Goal: Task Accomplishment & Management: Manage account settings

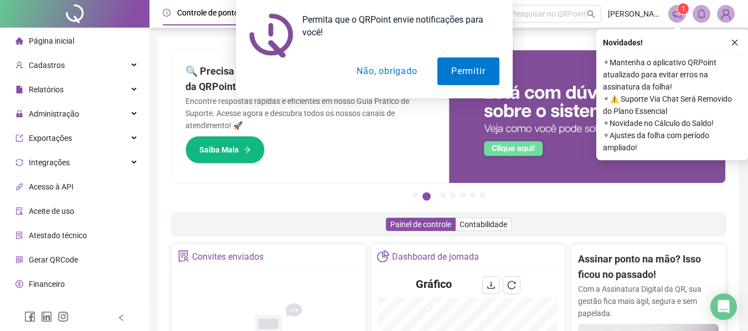
click at [735, 42] on div "Permita que o QRPoint envie notificações para você! Permitir Não, obrigado" at bounding box center [374, 49] width 748 height 99
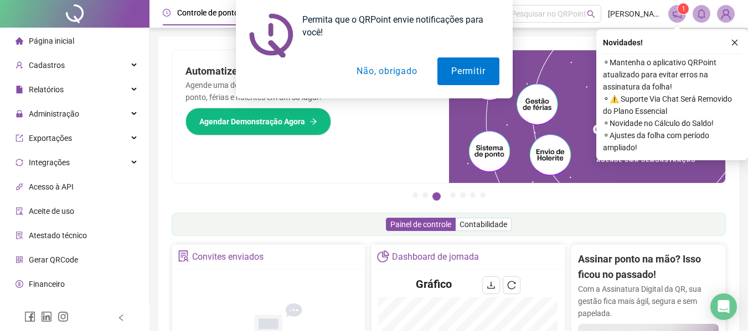
click at [376, 73] on button "Não, obrigado" at bounding box center [387, 72] width 88 height 28
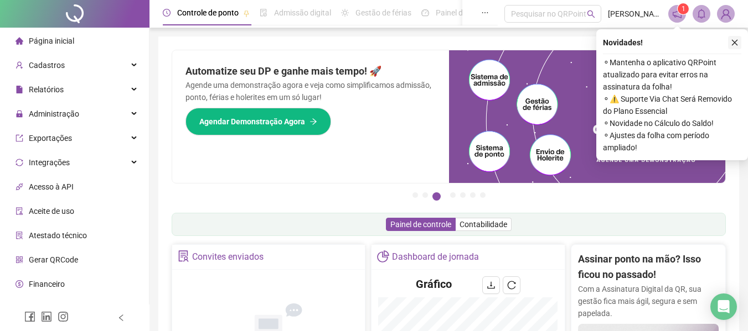
click at [730, 42] on icon "close" at bounding box center [734, 43] width 8 height 8
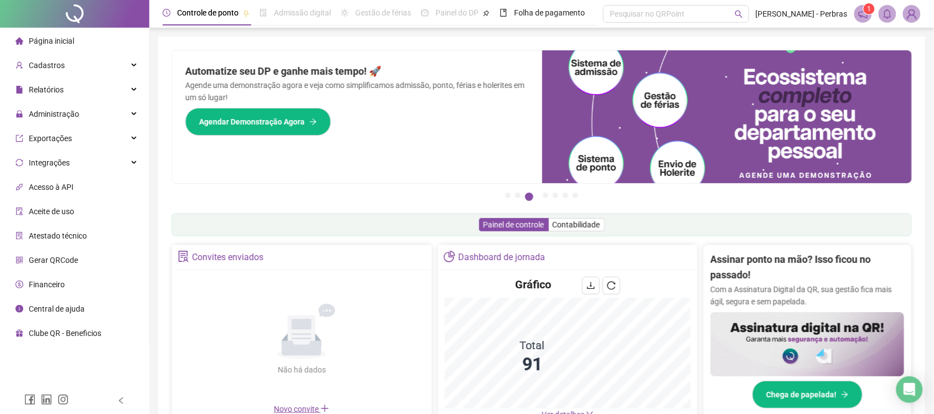
drag, startPoint x: 633, startPoint y: 1, endPoint x: 433, endPoint y: 40, distance: 203.0
click at [433, 40] on div "Pague o QRPoint com Cartão de Crédito Sua assinatura: mais segurança, prática e…" at bounding box center [541, 355] width 767 height 636
click at [99, 111] on div "Administração" at bounding box center [74, 114] width 144 height 22
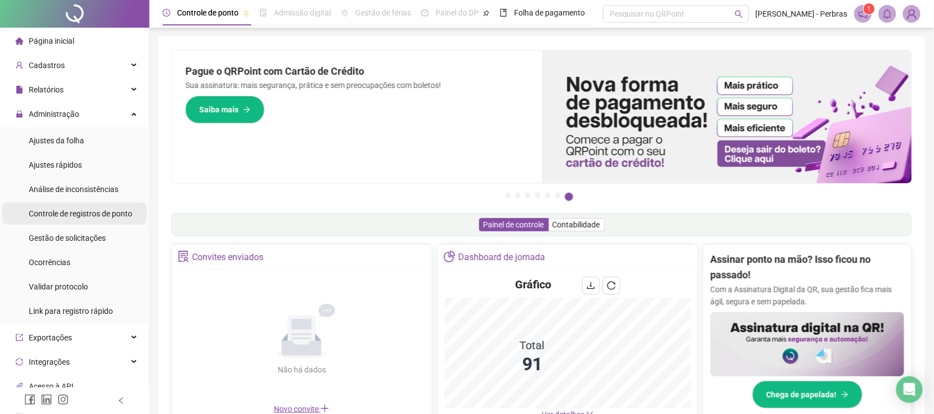
click at [66, 213] on span "Controle de registros de ponto" at bounding box center [80, 213] width 103 height 9
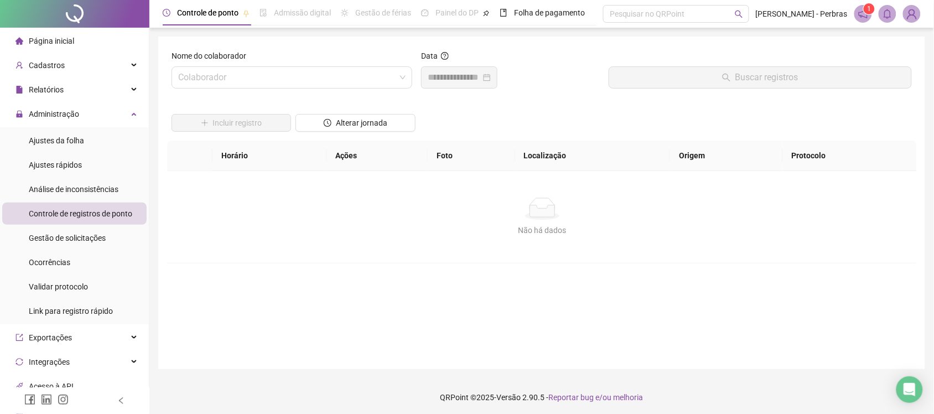
click at [273, 89] on div "Nome do colaborador Colaborador" at bounding box center [292, 74] width 250 height 48
click at [274, 81] on input "search" at bounding box center [286, 77] width 217 height 21
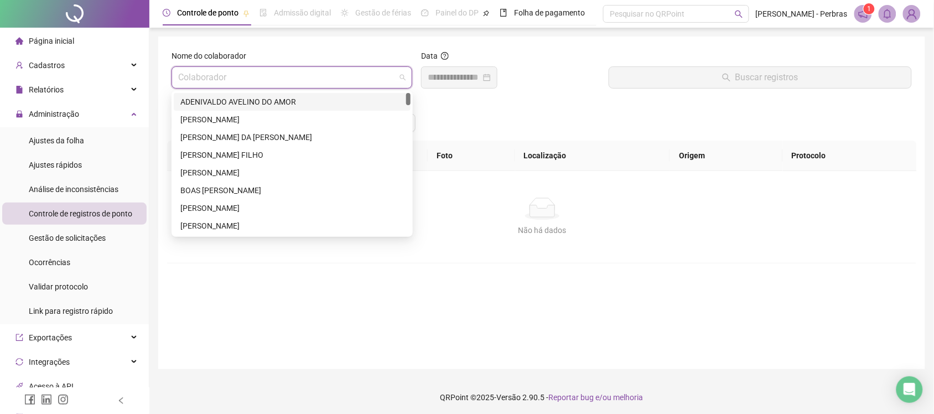
click at [253, 100] on div "ADENIVALDO AVELINO DO AMOR" at bounding box center [292, 102] width 224 height 12
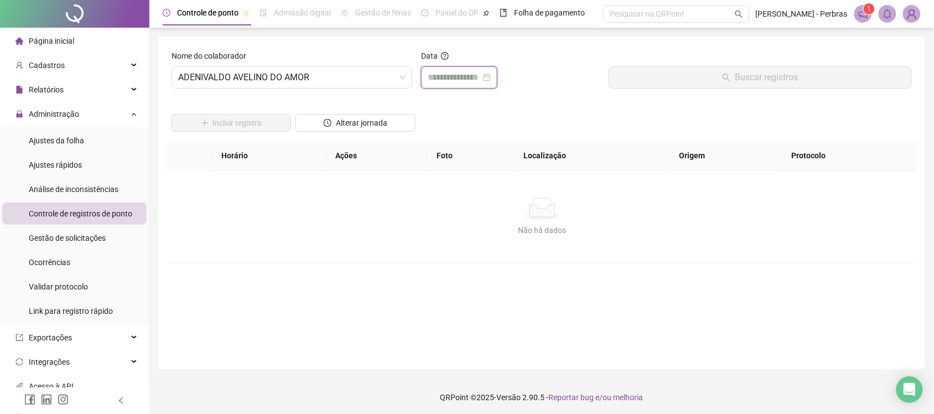
click at [463, 75] on input at bounding box center [454, 77] width 53 height 13
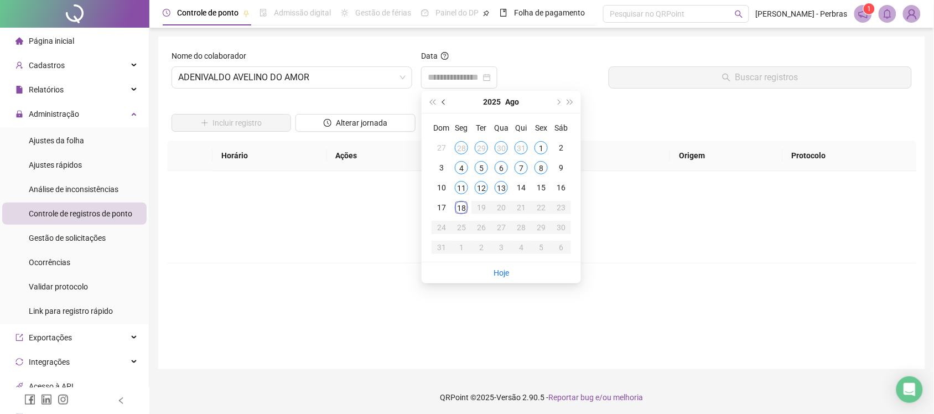
click at [442, 100] on button "prev-year" at bounding box center [444, 102] width 12 height 22
click at [545, 144] on div "4" at bounding box center [541, 147] width 13 height 13
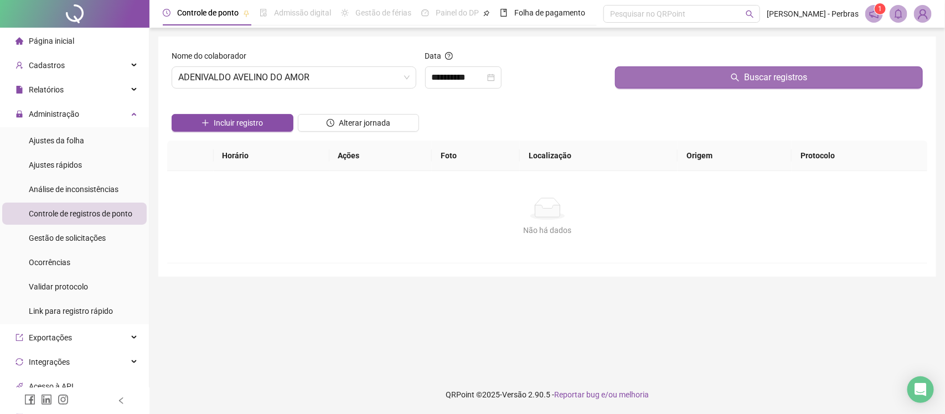
click at [693, 75] on button "Buscar registros" at bounding box center [769, 77] width 308 height 22
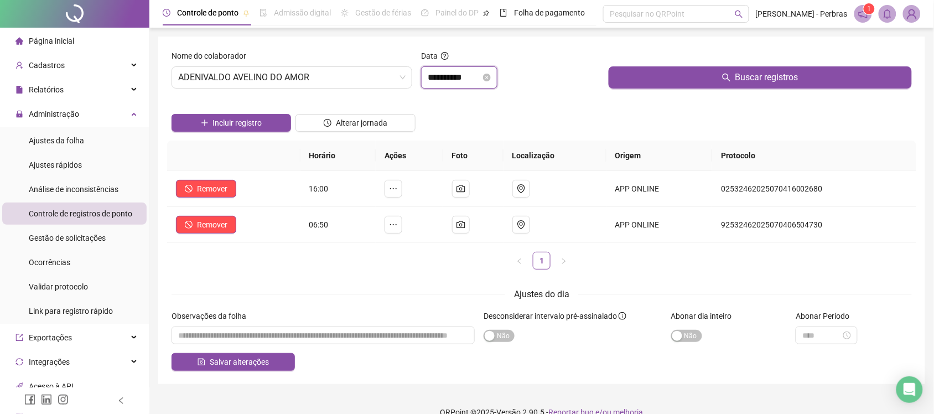
click at [462, 82] on input "**********" at bounding box center [454, 77] width 53 height 13
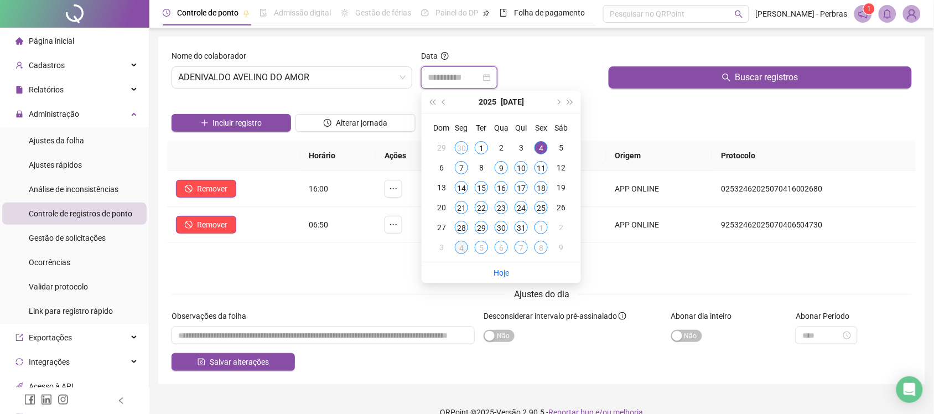
type input "**********"
click at [463, 247] on div "4" at bounding box center [461, 247] width 13 height 13
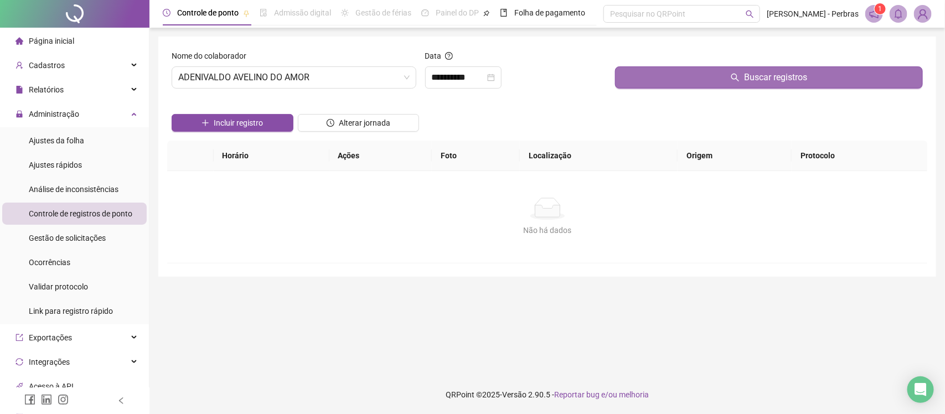
click at [687, 82] on button "Buscar registros" at bounding box center [769, 77] width 308 height 22
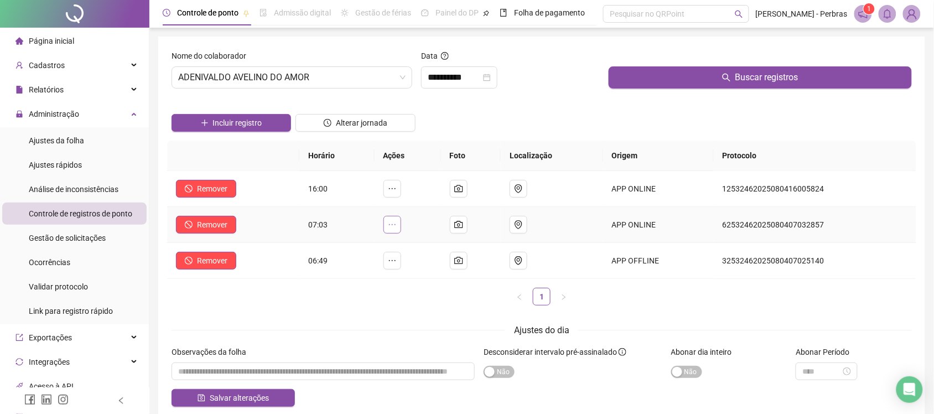
click at [396, 223] on icon "ellipsis" at bounding box center [392, 224] width 9 height 9
click at [334, 217] on span "Desconsiderar registro" at bounding box center [311, 217] width 77 height 9
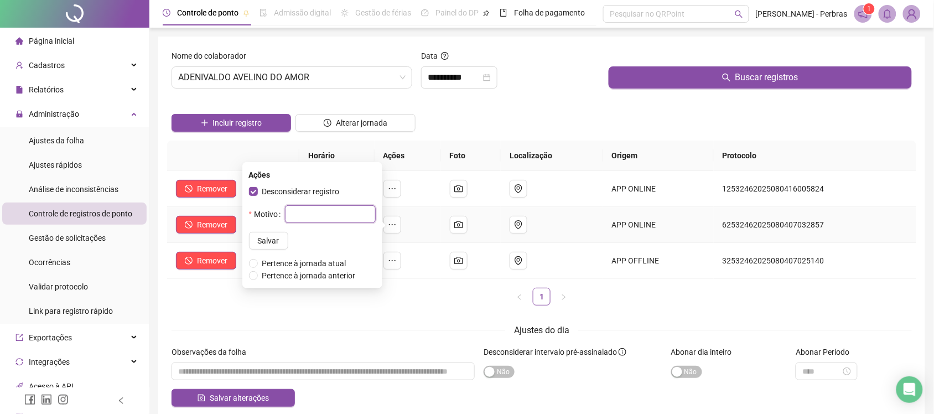
click at [289, 210] on input "text" at bounding box center [330, 214] width 91 height 18
type input "**********"
click at [258, 236] on span "Salvar" at bounding box center [269, 241] width 22 height 12
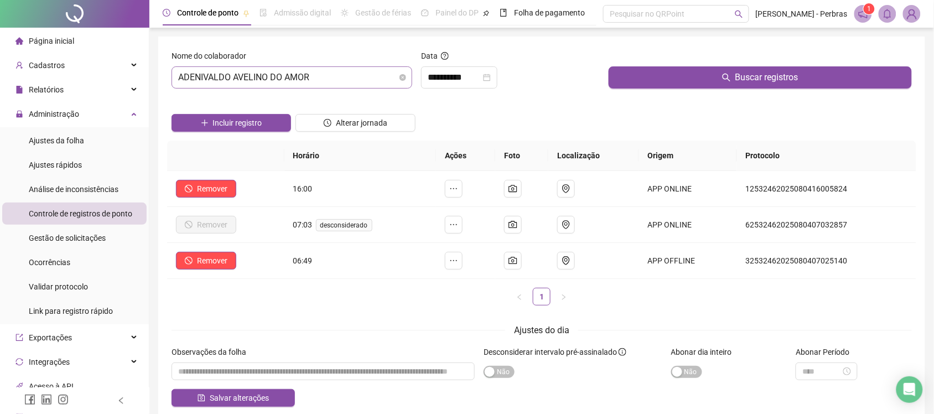
click at [296, 74] on span "ADENIVALDO AVELINO DO AMOR" at bounding box center [291, 77] width 227 height 21
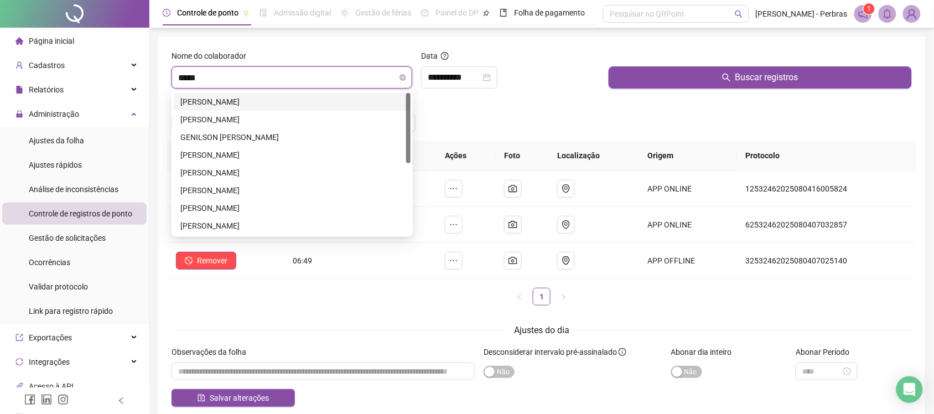
type input "******"
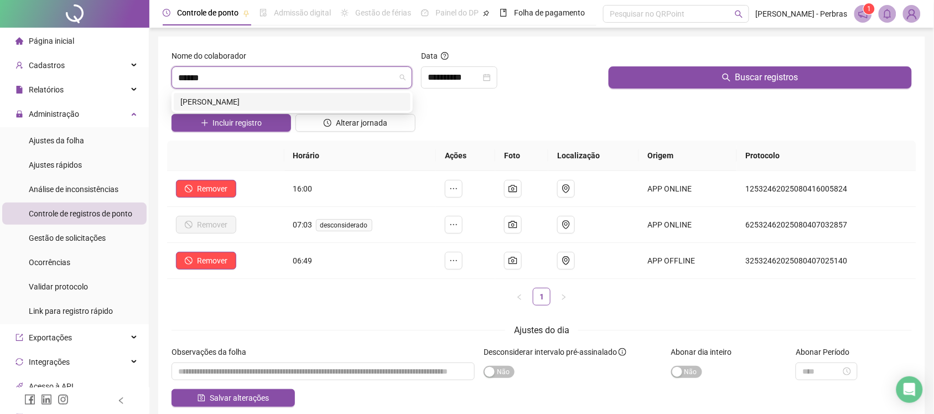
click at [294, 95] on div "[PERSON_NAME]" at bounding box center [292, 102] width 237 height 18
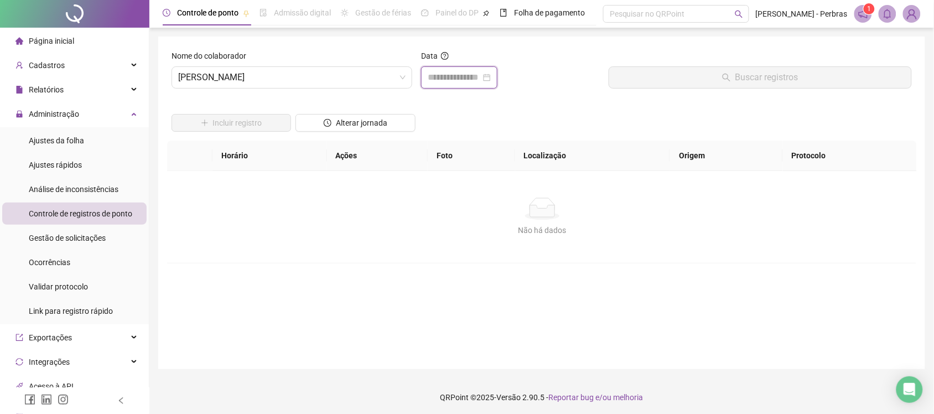
click at [481, 76] on input at bounding box center [454, 77] width 53 height 13
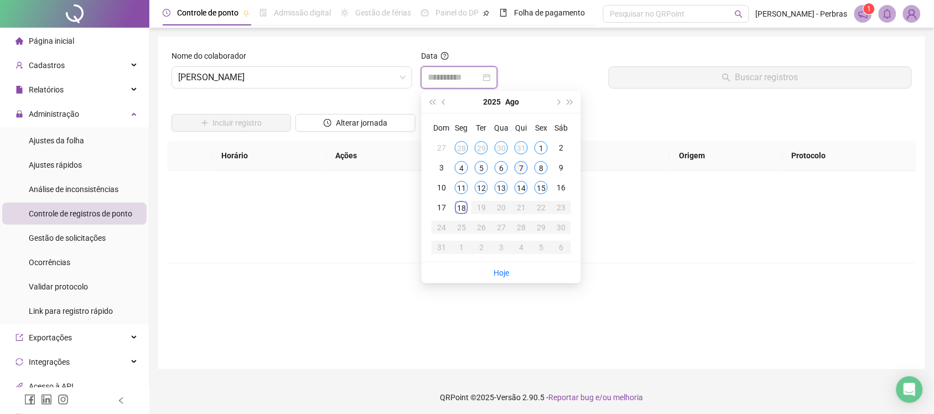
type input "**********"
click at [522, 168] on div "7" at bounding box center [521, 167] width 13 height 13
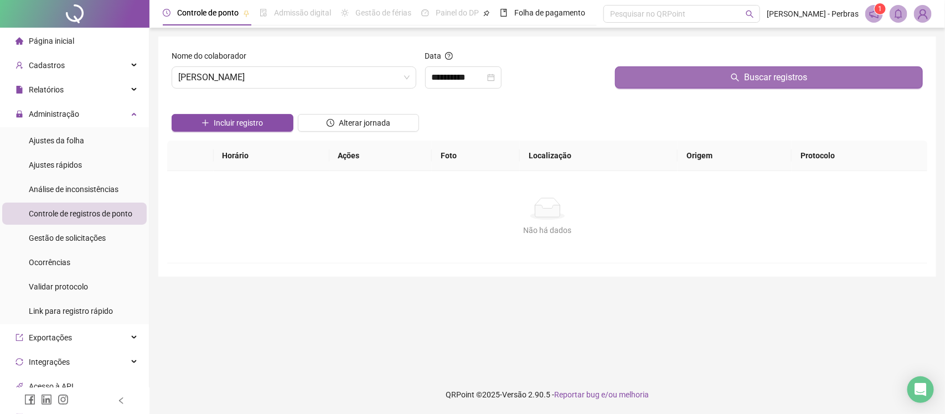
click at [654, 81] on button "Buscar registros" at bounding box center [769, 77] width 308 height 22
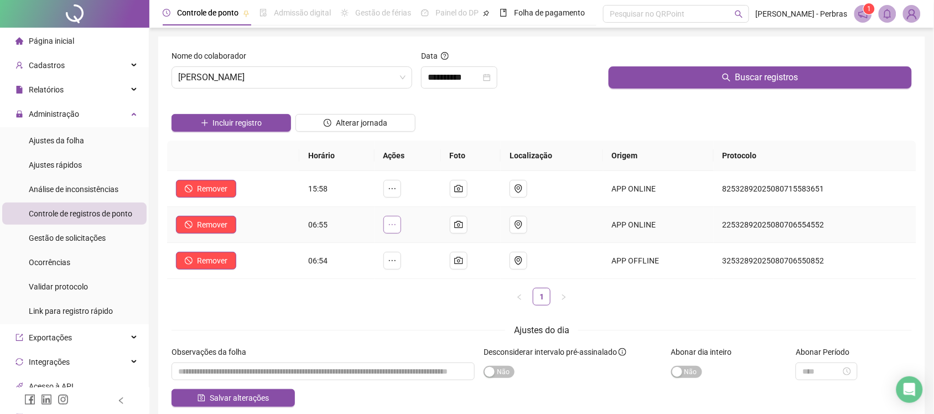
click at [394, 223] on icon "ellipsis" at bounding box center [392, 224] width 9 height 9
click at [333, 213] on span "Desconsiderar registro" at bounding box center [311, 217] width 77 height 9
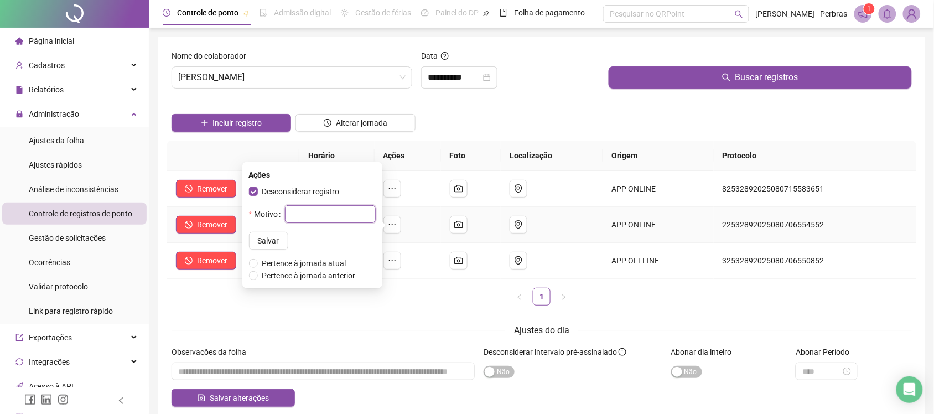
click at [314, 220] on input "text" at bounding box center [330, 214] width 91 height 18
type input "*"
type input "**********"
click at [253, 234] on button "Salvar" at bounding box center [268, 241] width 39 height 18
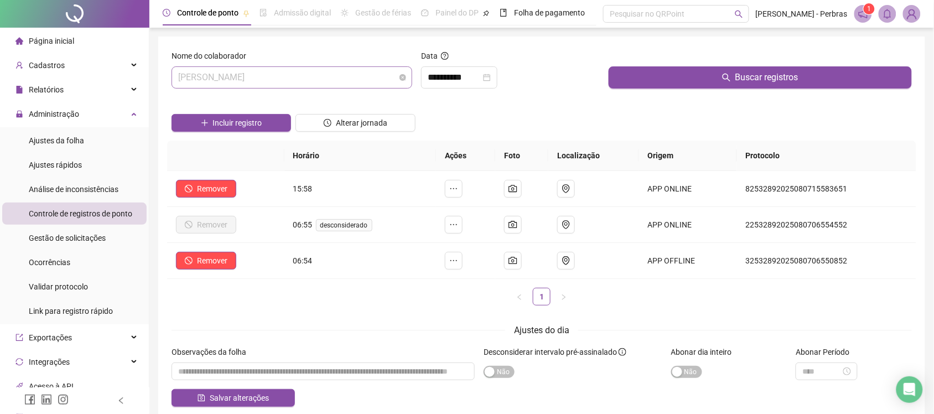
click at [217, 76] on span "[PERSON_NAME]" at bounding box center [291, 77] width 227 height 21
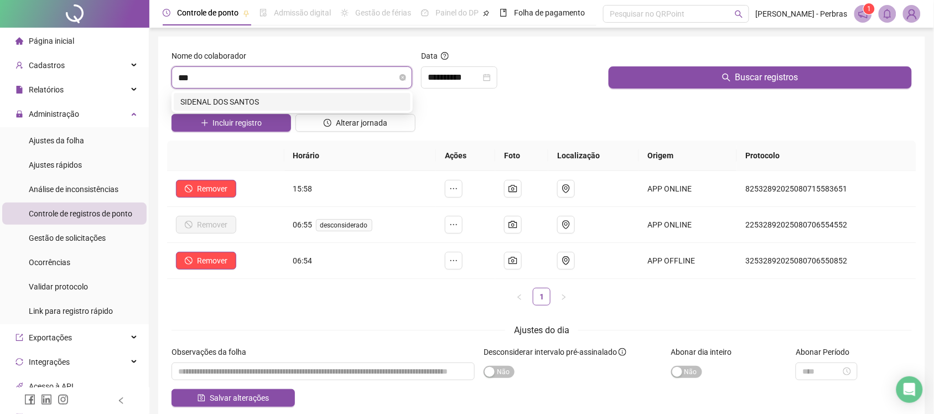
type input "****"
click at [217, 99] on div "SIDENAL DOS SANTOS" at bounding box center [292, 102] width 224 height 12
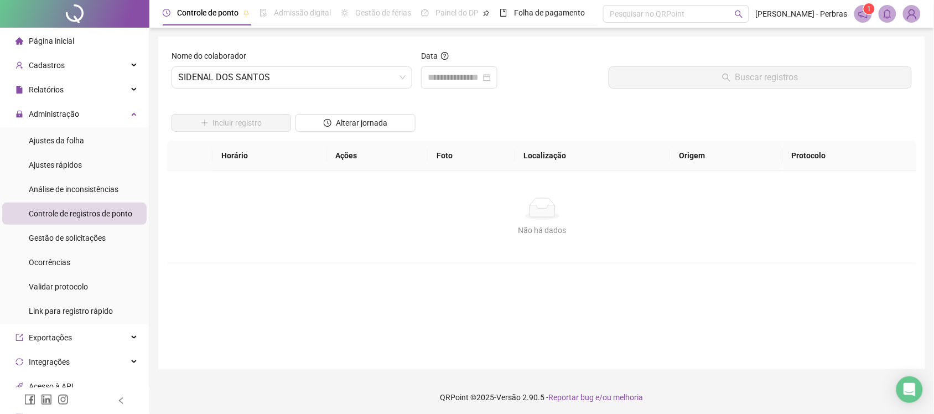
click at [463, 89] on div "Data" at bounding box center [511, 74] width 188 height 48
click at [471, 80] on input at bounding box center [454, 77] width 53 height 13
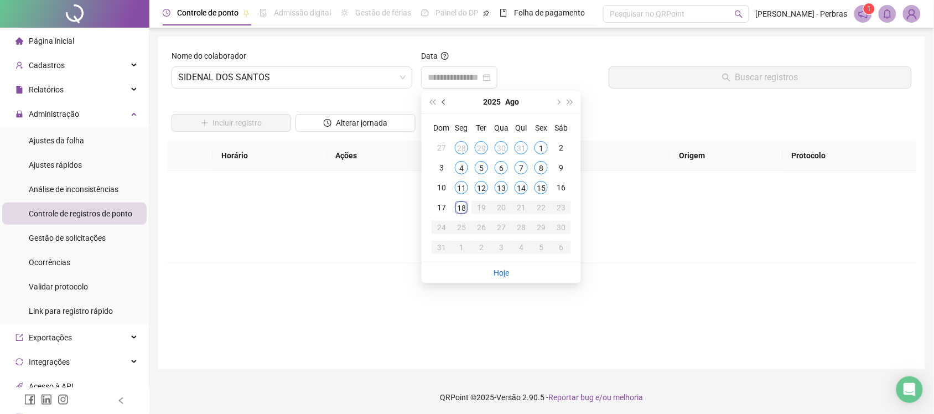
click at [445, 98] on button "prev-year" at bounding box center [444, 102] width 12 height 22
click at [522, 190] on div "17" at bounding box center [521, 187] width 13 height 13
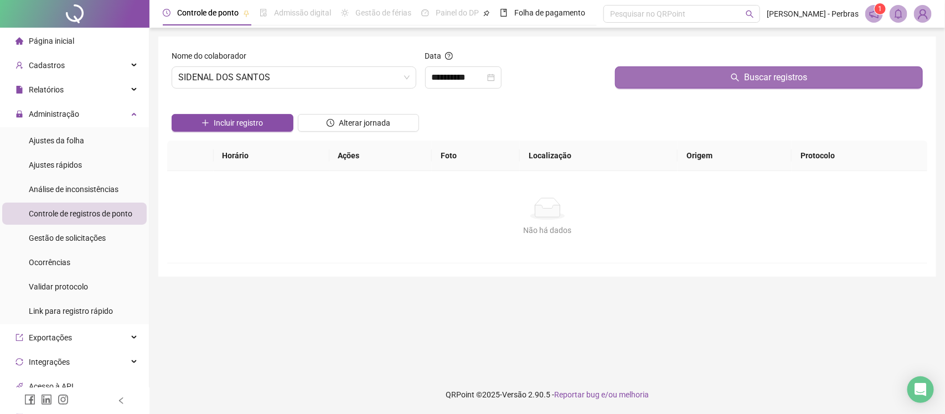
click at [681, 79] on button "Buscar registros" at bounding box center [769, 77] width 308 height 22
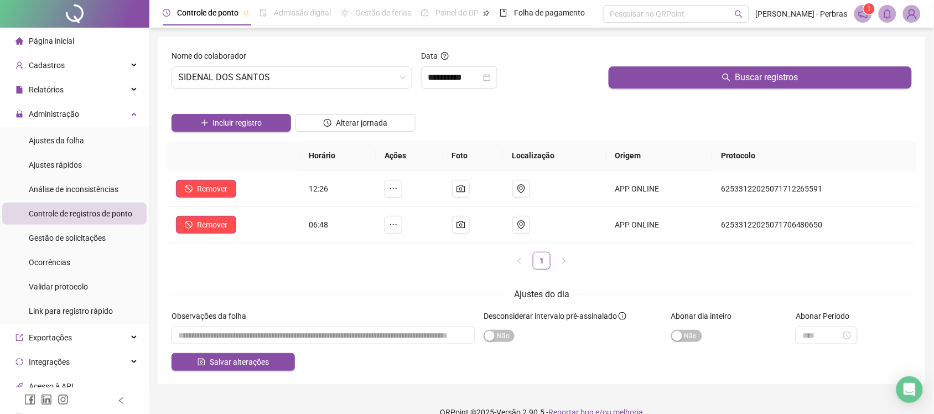
click at [505, 329] on div "Sim Não" at bounding box center [573, 335] width 179 height 13
click at [499, 331] on span "Sim Não" at bounding box center [499, 336] width 31 height 12
click at [260, 331] on span "Salvar alterações" at bounding box center [239, 362] width 59 height 12
click at [259, 331] on button "Salvar alterações" at bounding box center [233, 362] width 123 height 18
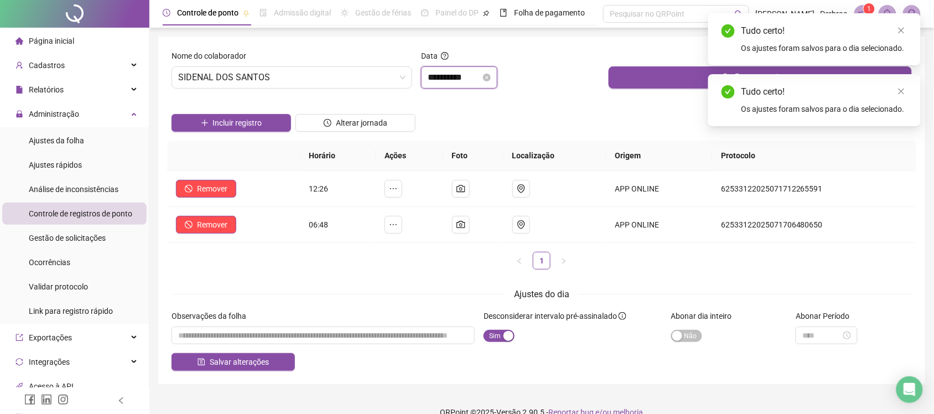
click at [447, 80] on input "**********" at bounding box center [454, 77] width 53 height 13
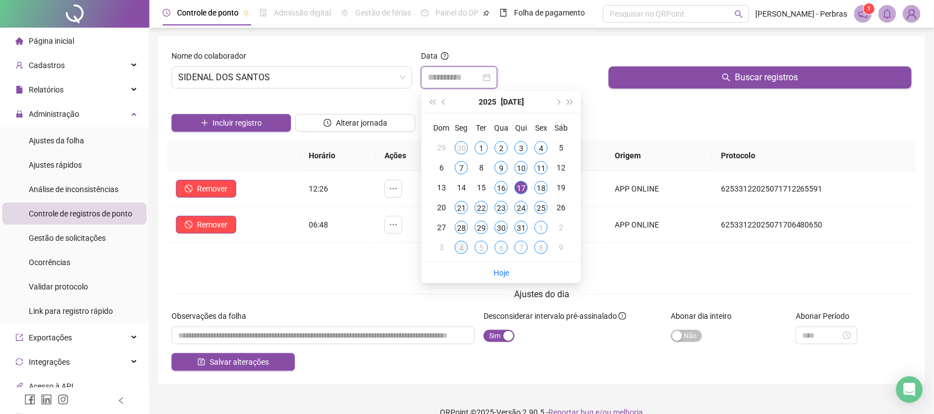
type input "**********"
click at [464, 249] on div "4" at bounding box center [461, 247] width 13 height 13
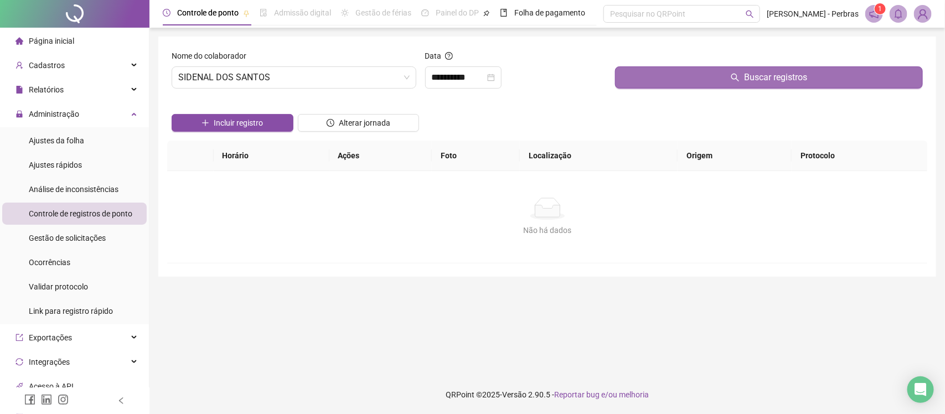
click at [708, 81] on button "Buscar registros" at bounding box center [769, 77] width 308 height 22
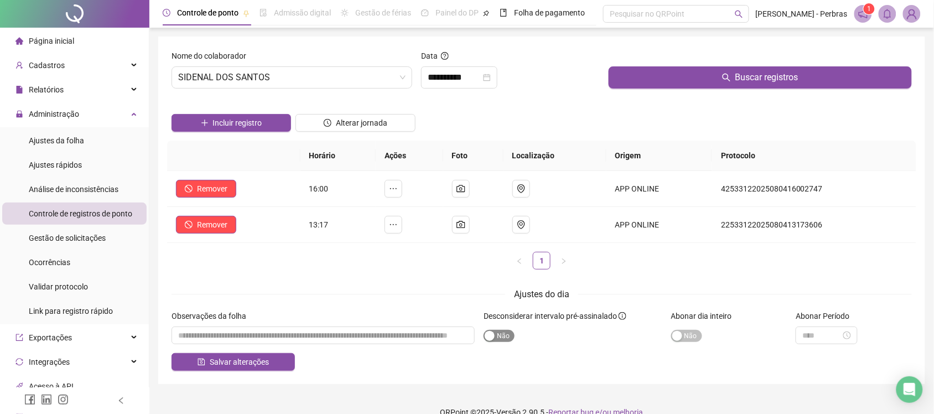
click at [505, 331] on span "Sim Não" at bounding box center [499, 336] width 31 height 12
click at [230, 331] on button "Salvar alterações" at bounding box center [233, 362] width 123 height 18
click at [591, 237] on td at bounding box center [555, 225] width 103 height 36
click at [34, 39] on span "Página inicial" at bounding box center [51, 41] width 45 height 9
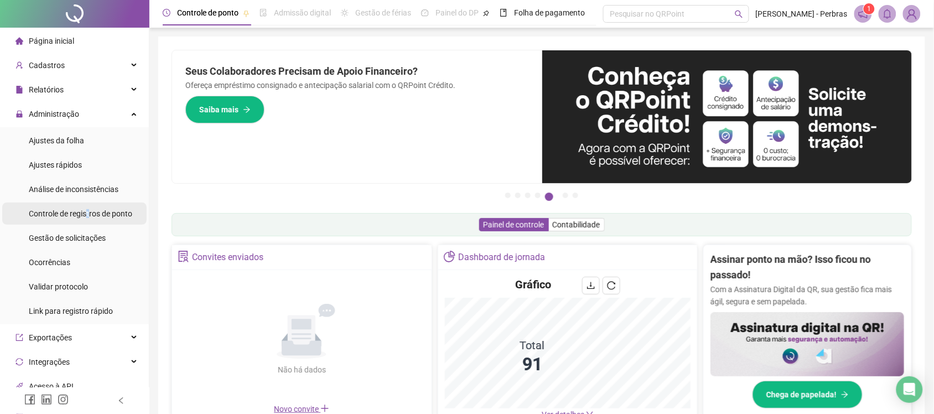
click at [89, 214] on span "Controle de registros de ponto" at bounding box center [80, 213] width 103 height 9
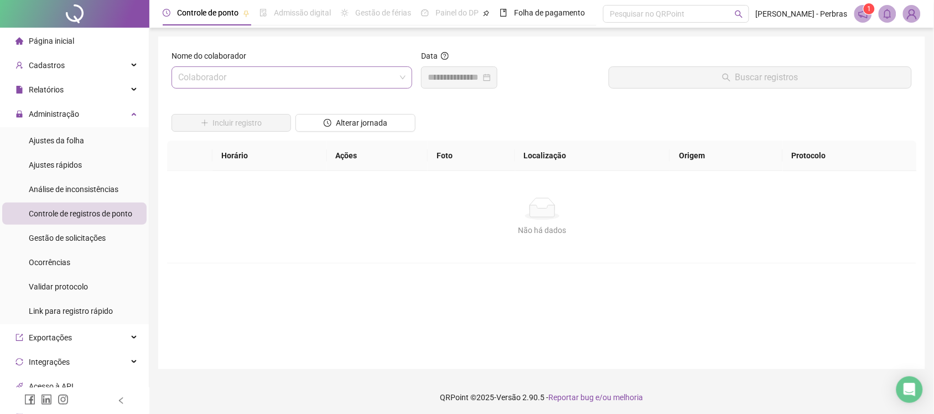
click at [236, 78] on input "search" at bounding box center [286, 77] width 217 height 21
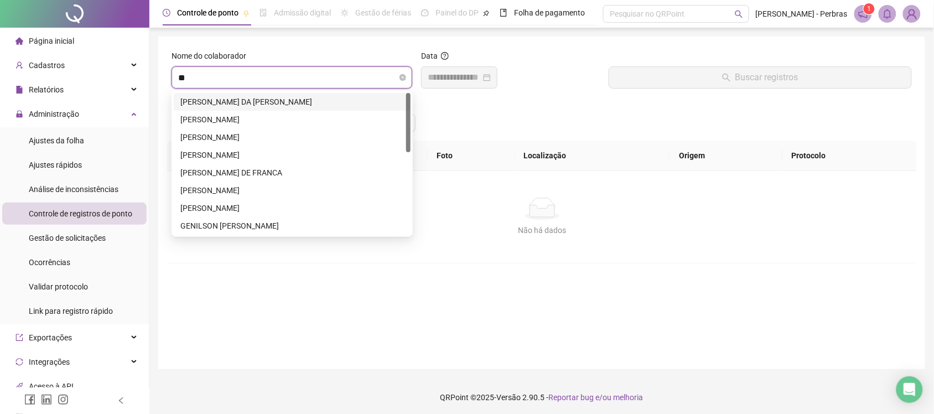
type input "***"
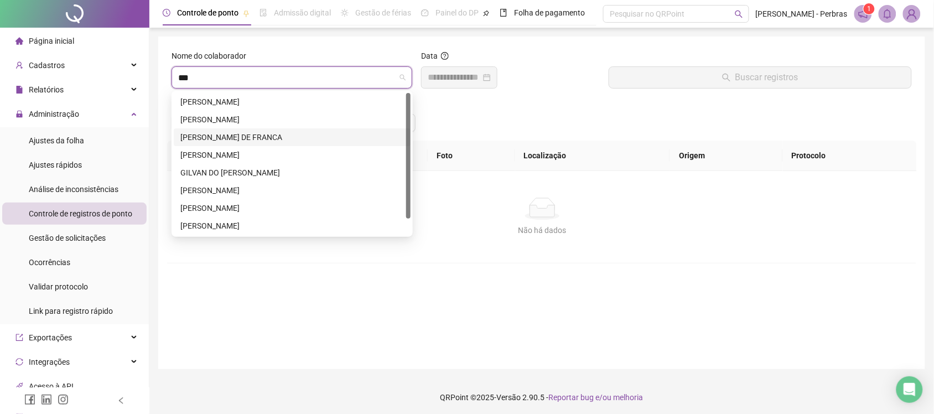
click at [228, 137] on div "[PERSON_NAME] DE FRANCA" at bounding box center [292, 137] width 224 height 12
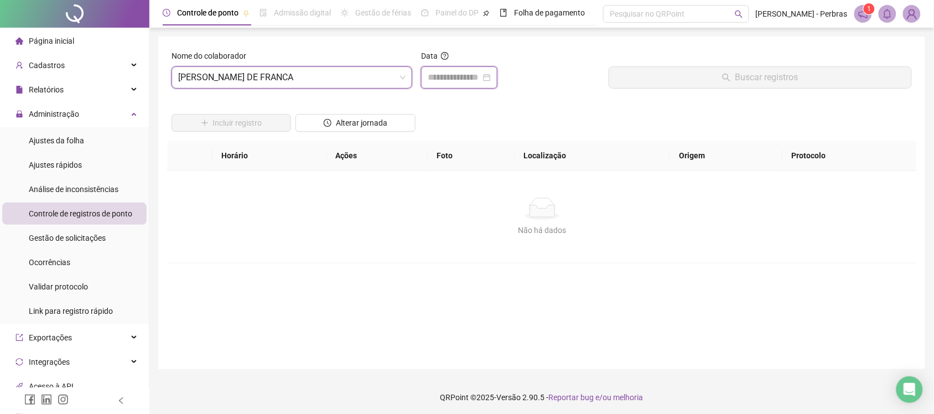
click at [460, 76] on input at bounding box center [454, 77] width 53 height 13
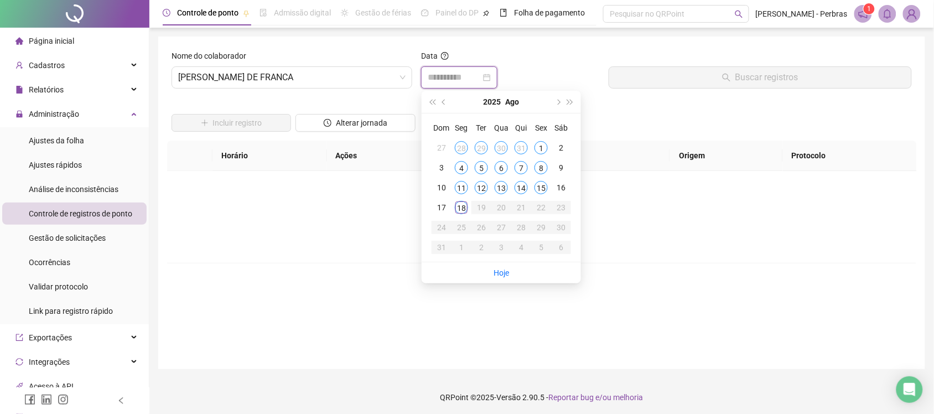
type input "**********"
click at [529, 148] on td "31" at bounding box center [521, 148] width 20 height 20
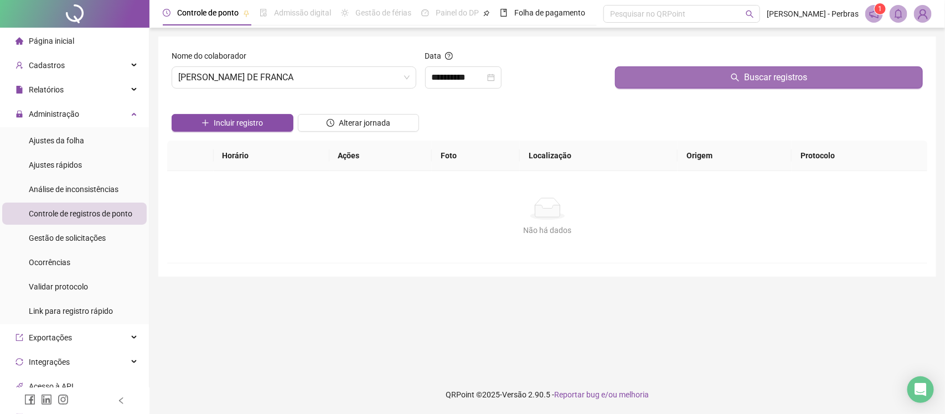
click at [688, 77] on button "Buscar registros" at bounding box center [769, 77] width 308 height 22
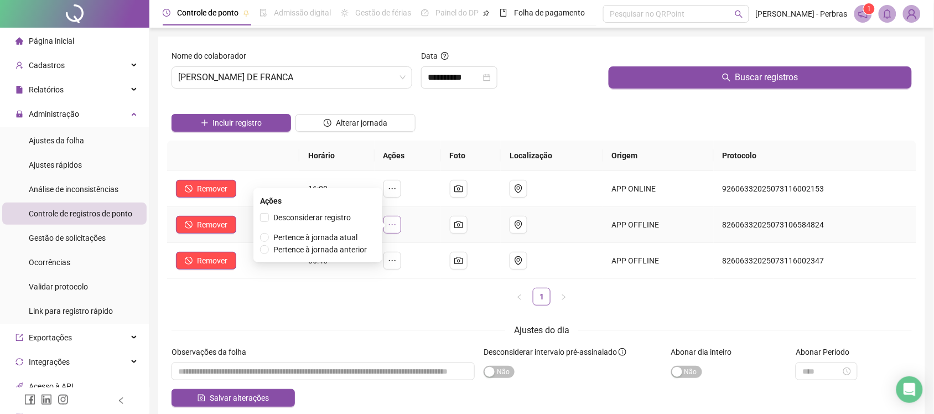
click at [396, 220] on button "button" at bounding box center [392, 225] width 18 height 18
click at [328, 217] on span "Desconsiderar registro" at bounding box center [311, 217] width 77 height 9
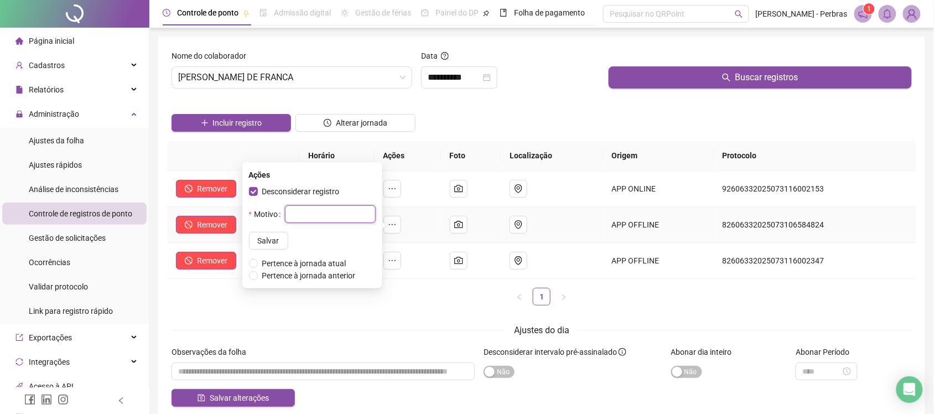
click at [310, 216] on input "text" at bounding box center [330, 214] width 91 height 18
type input "**********"
click at [258, 245] on span "Salvar" at bounding box center [269, 241] width 22 height 12
